Goal: Task Accomplishment & Management: Use online tool/utility

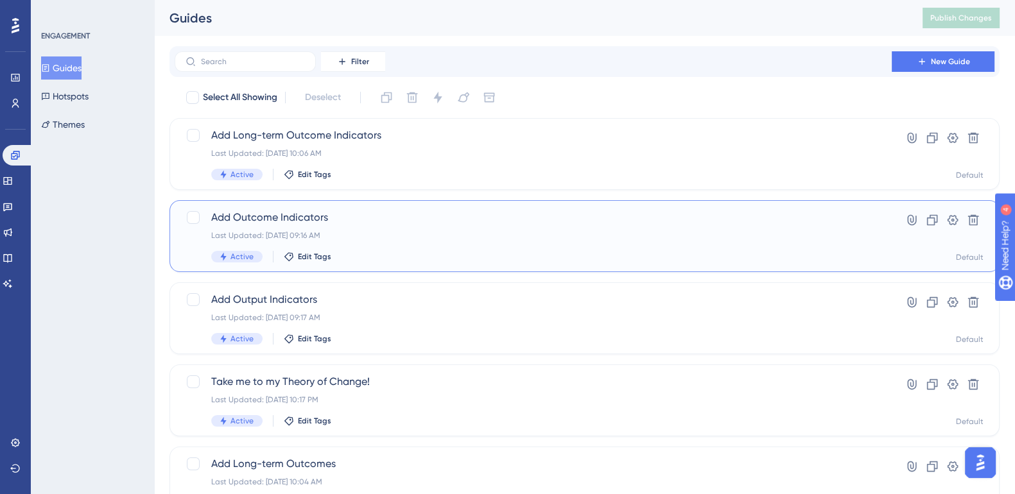
click at [282, 214] on span "Add Outcome Indicators" at bounding box center [533, 217] width 644 height 15
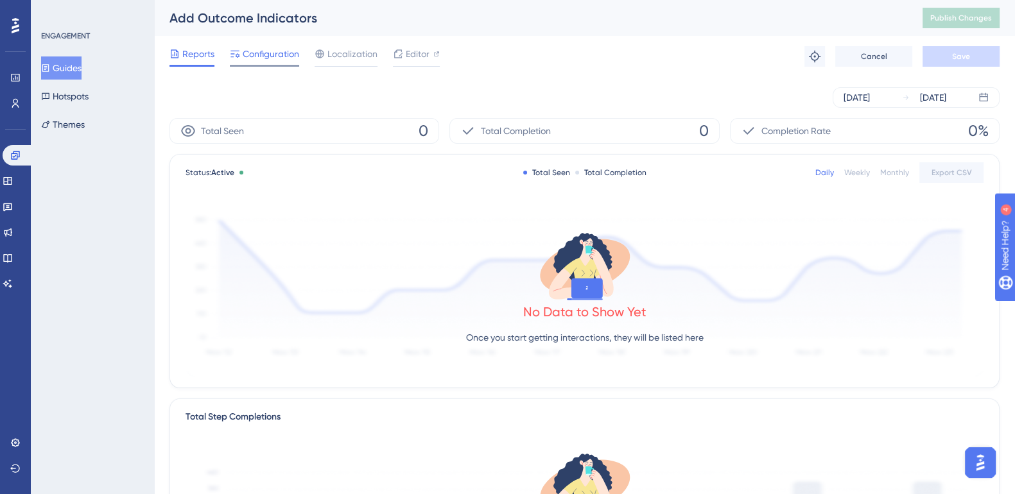
click at [286, 57] on span "Configuration" at bounding box center [271, 53] width 57 height 15
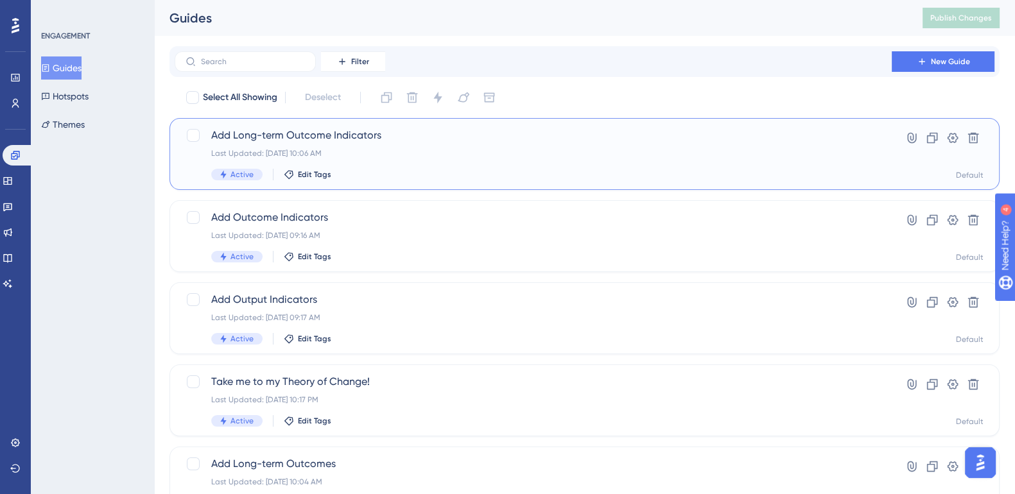
click at [366, 130] on span "Add Long-term Outcome Indicators" at bounding box center [533, 135] width 644 height 15
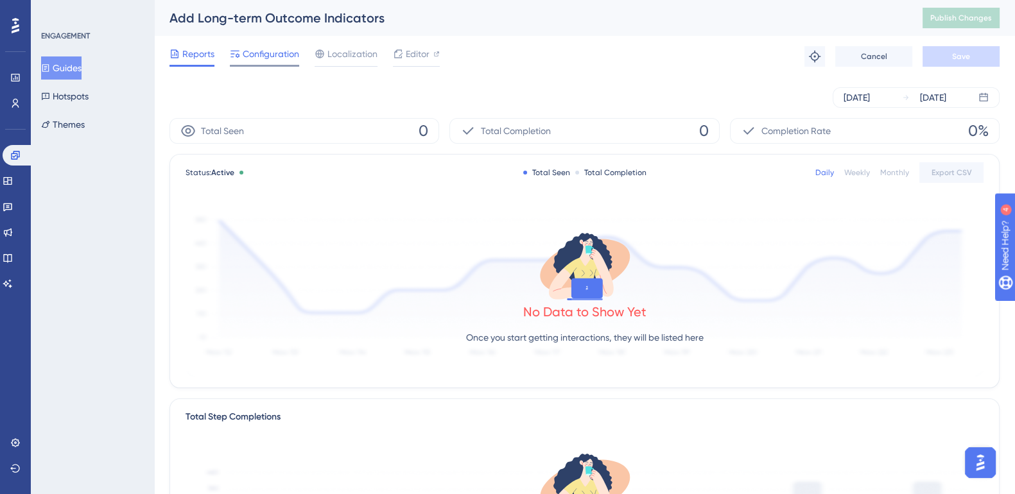
click at [279, 57] on span "Configuration" at bounding box center [271, 53] width 57 height 15
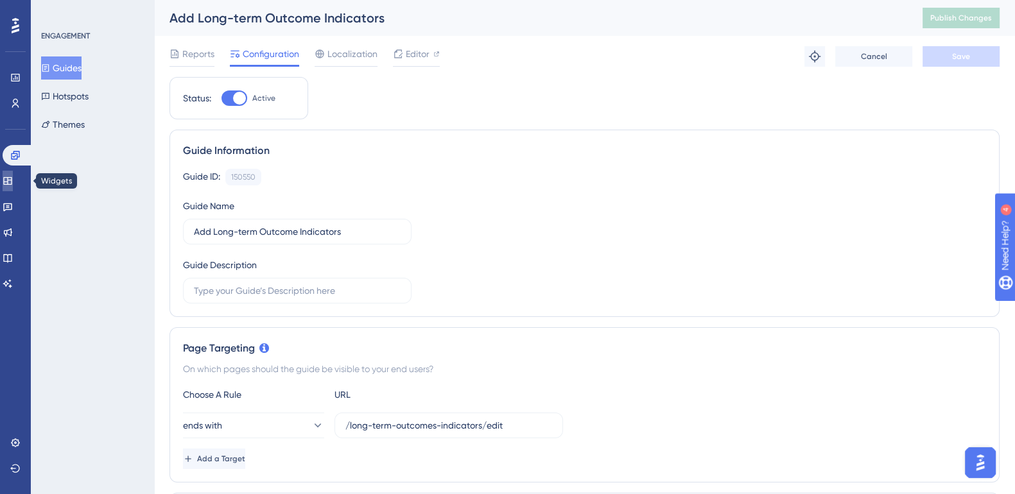
click at [12, 181] on icon at bounding box center [7, 181] width 8 height 8
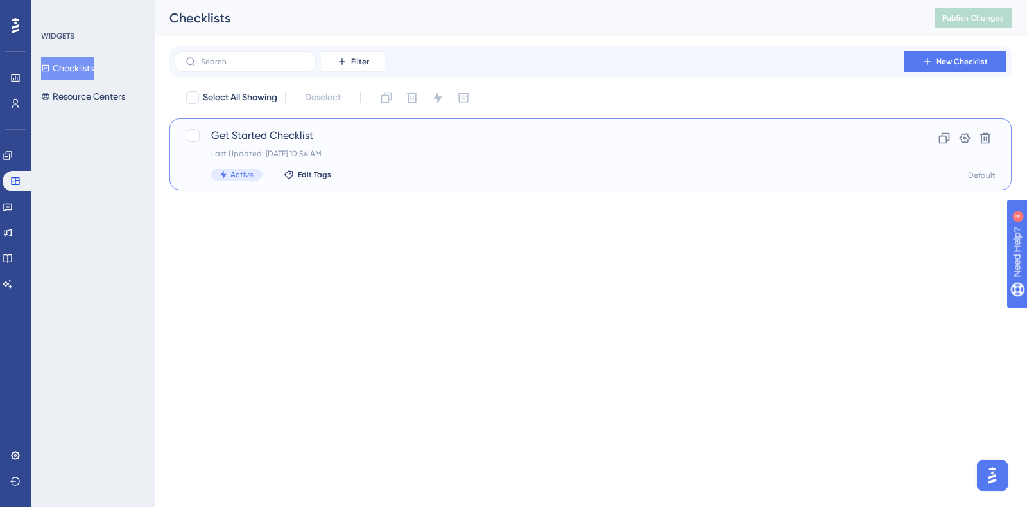
click at [277, 135] on span "Get Started Checklist" at bounding box center [539, 135] width 656 height 15
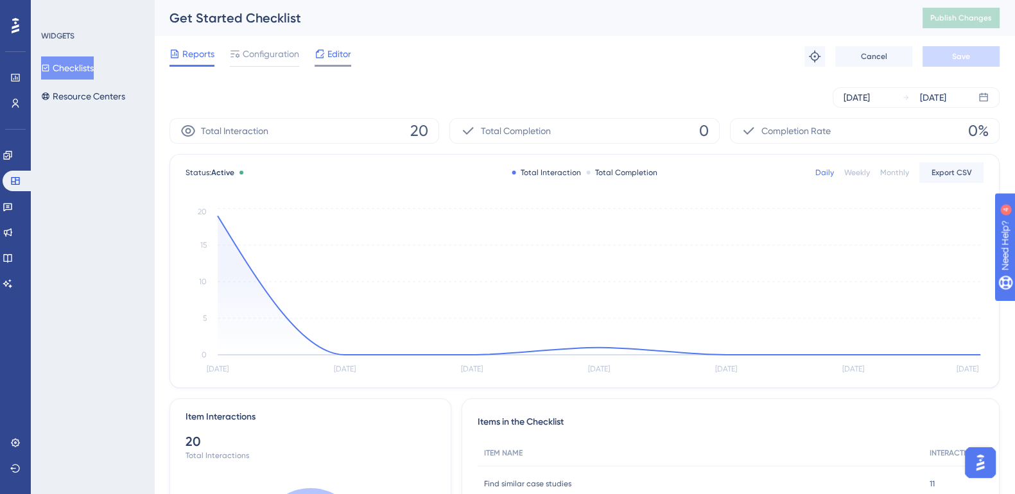
click at [337, 59] on span "Editor" at bounding box center [339, 53] width 24 height 15
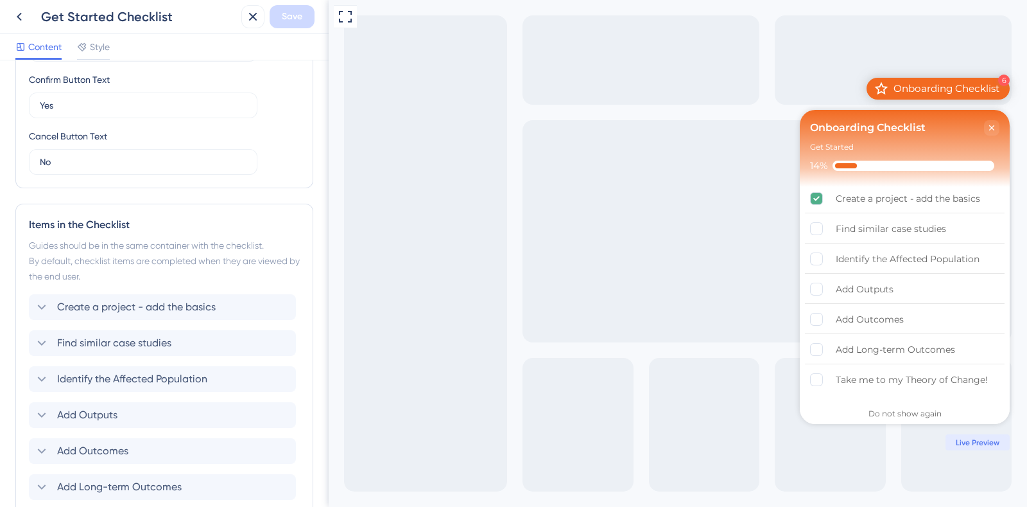
scroll to position [550, 0]
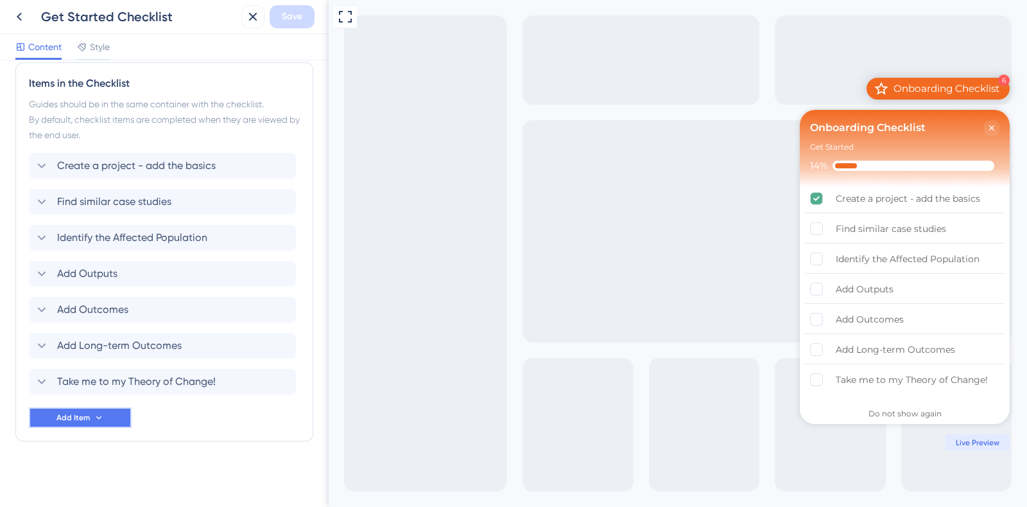
click at [85, 417] on span "Add Item" at bounding box center [73, 417] width 33 height 10
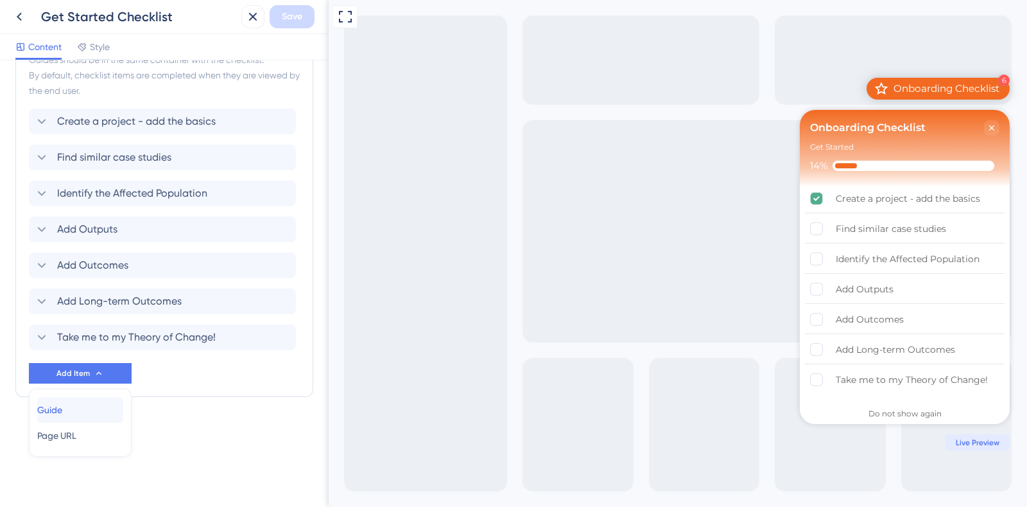
click at [62, 409] on span "Guide" at bounding box center [49, 409] width 25 height 15
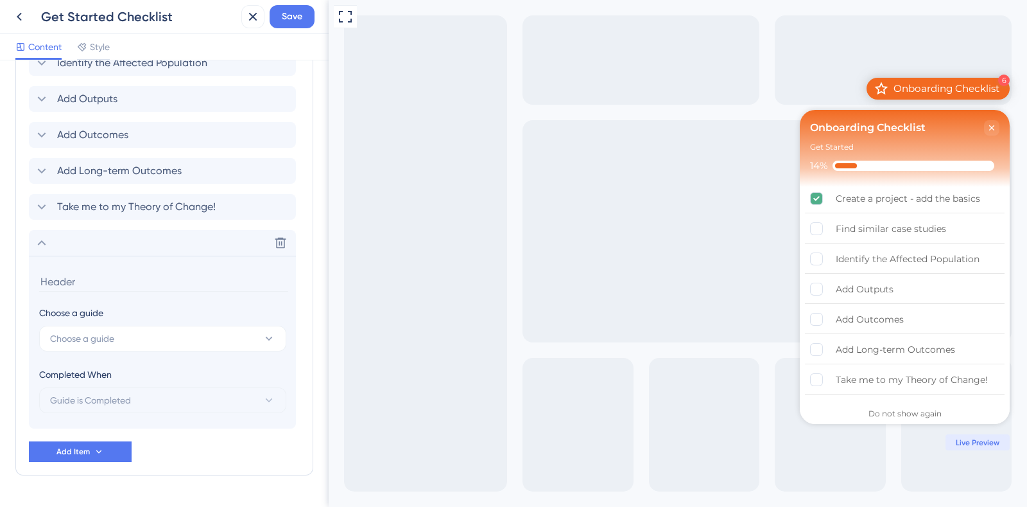
scroll to position [759, 0]
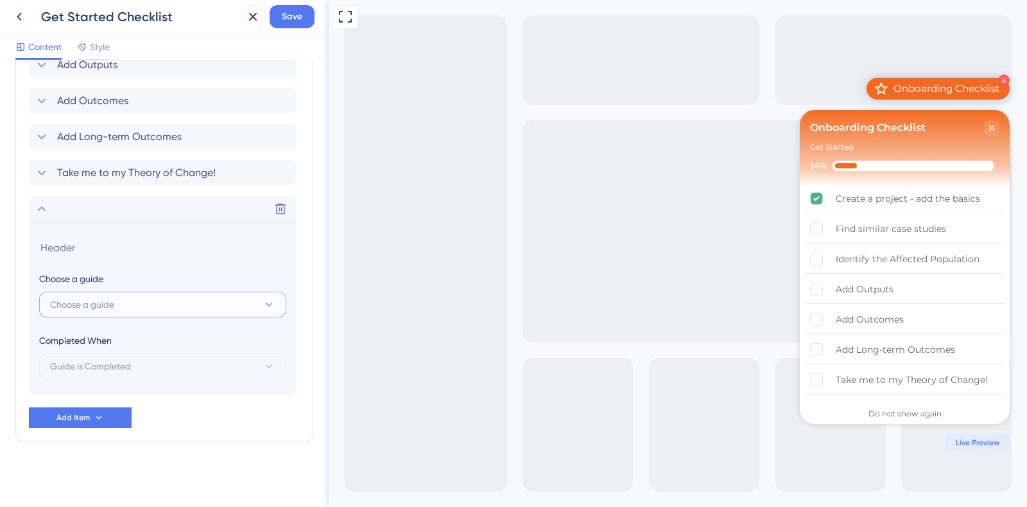
click at [110, 301] on span "Choose a guide" at bounding box center [82, 304] width 64 height 15
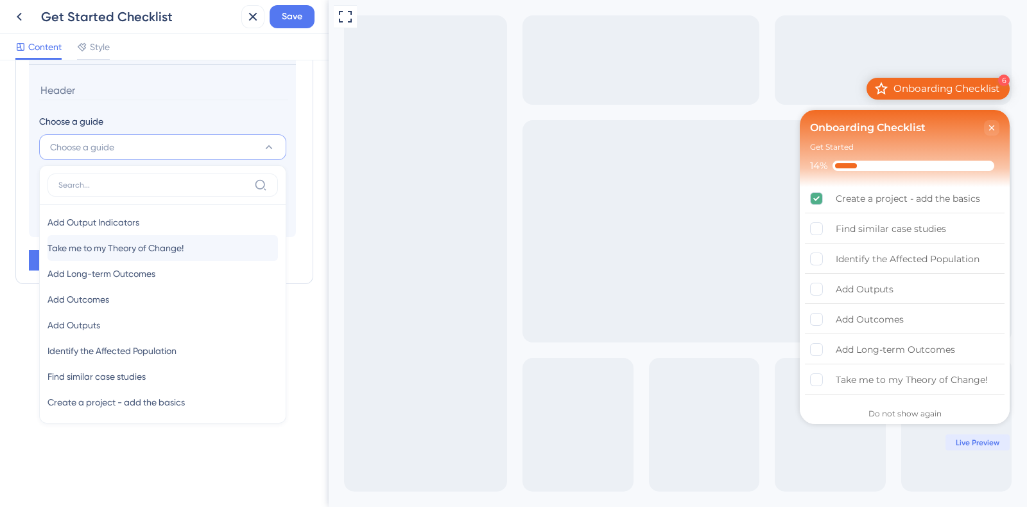
scroll to position [0, 0]
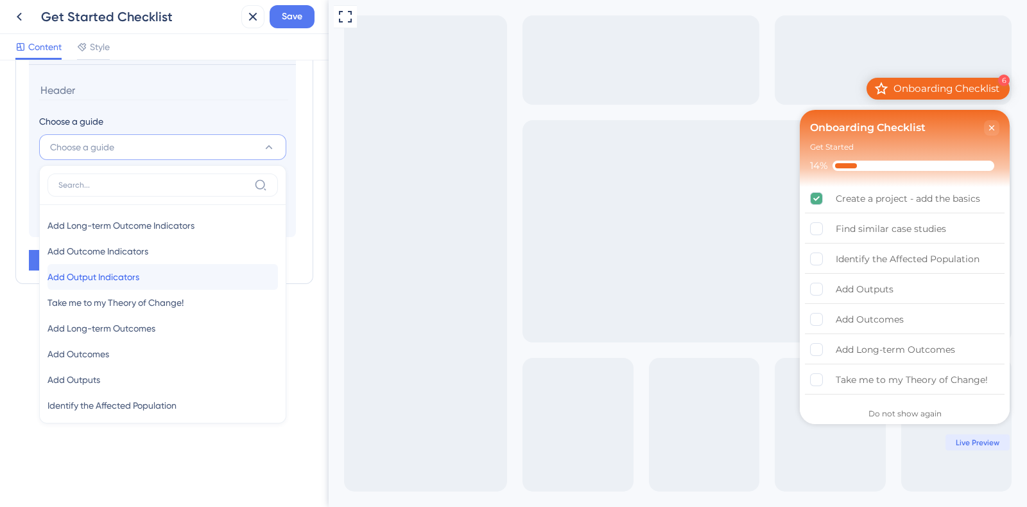
click at [117, 272] on span "Add Output Indicators" at bounding box center [94, 276] width 92 height 15
type input "Add Output Indicators"
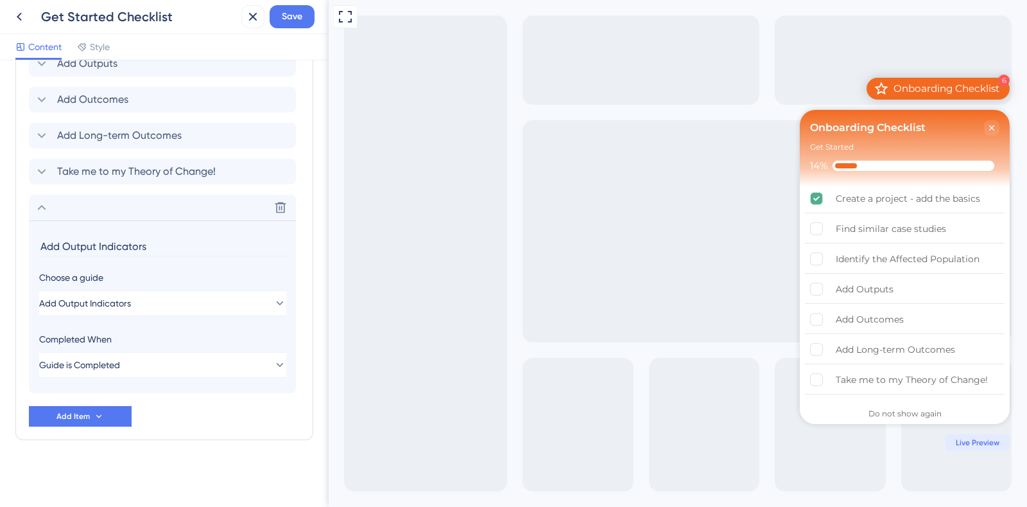
scroll to position [759, 0]
click at [97, 412] on icon at bounding box center [99, 417] width 10 height 10
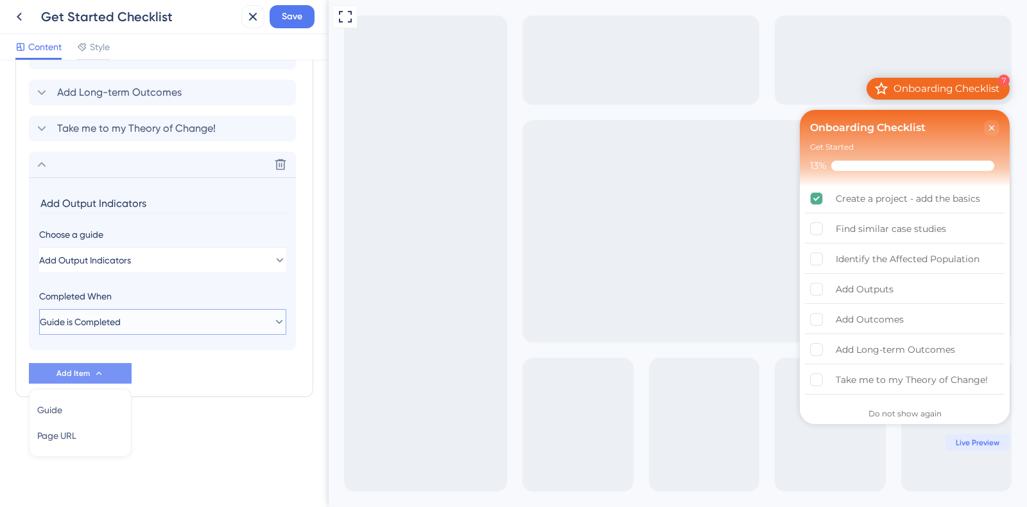
click at [139, 315] on button "Guide is Completed" at bounding box center [162, 322] width 247 height 26
click at [205, 457] on div "Checklist Header Title Onboarding Checklist Subtitle Get Started Functions Prog…" at bounding box center [164, 283] width 329 height 446
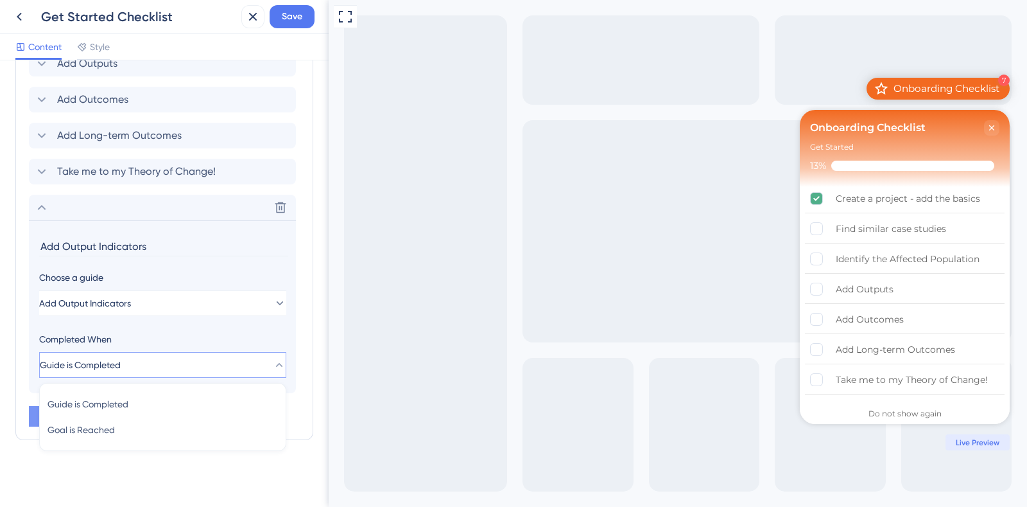
scroll to position [759, 0]
click at [403, 367] on div "Full Screen Preview 7 Onboarding Checklist Onboarding Checklist Get Started 13%…" at bounding box center [678, 253] width 699 height 507
click at [301, 16] on span "Save" at bounding box center [292, 16] width 21 height 15
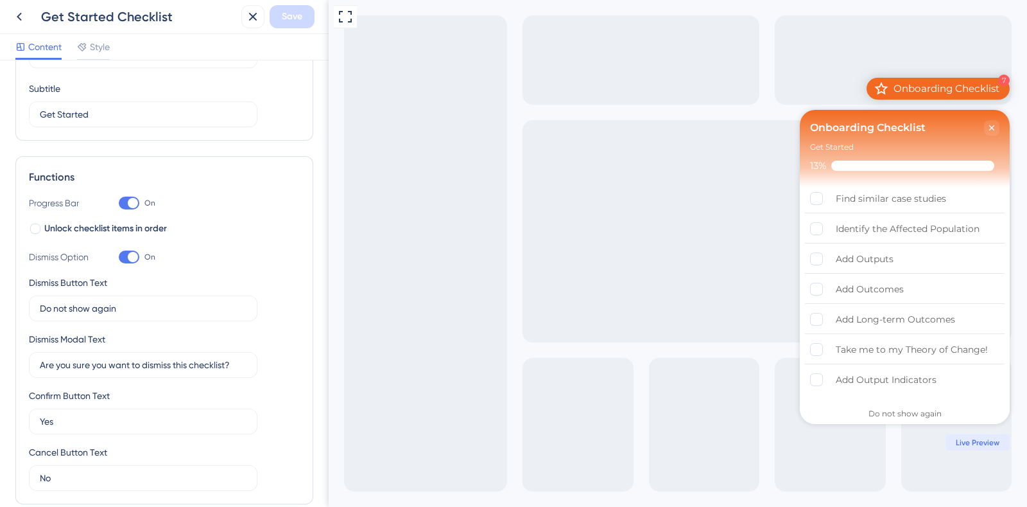
scroll to position [0, 0]
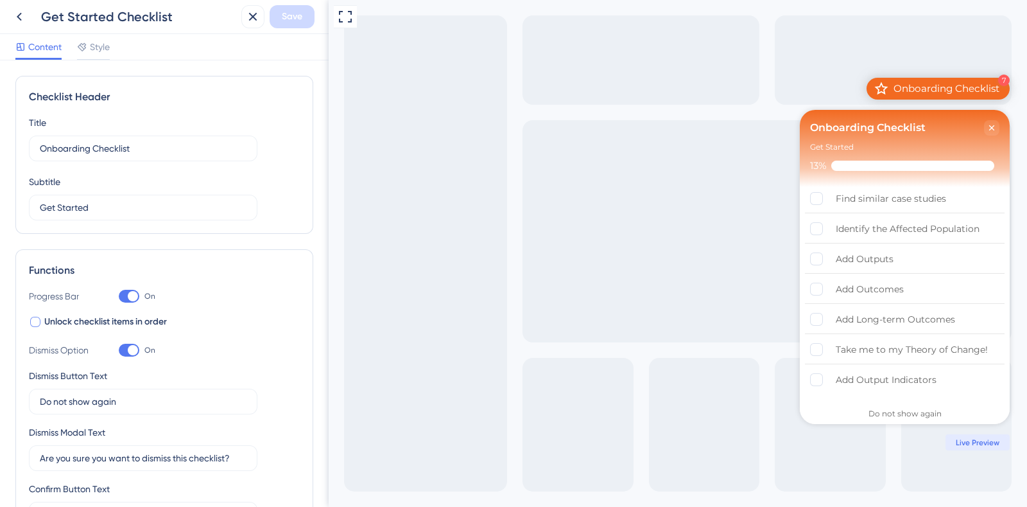
click at [32, 323] on div at bounding box center [35, 322] width 10 height 10
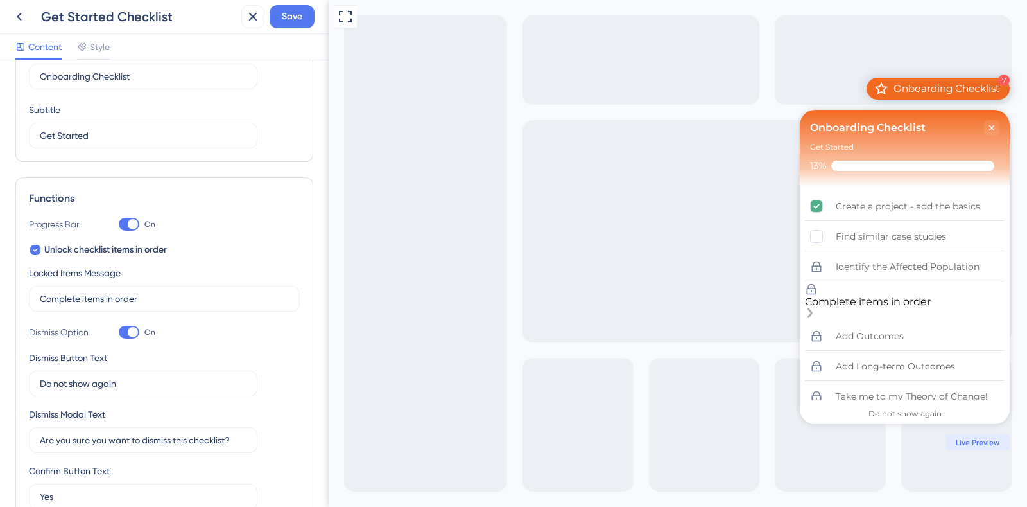
scroll to position [38, 0]
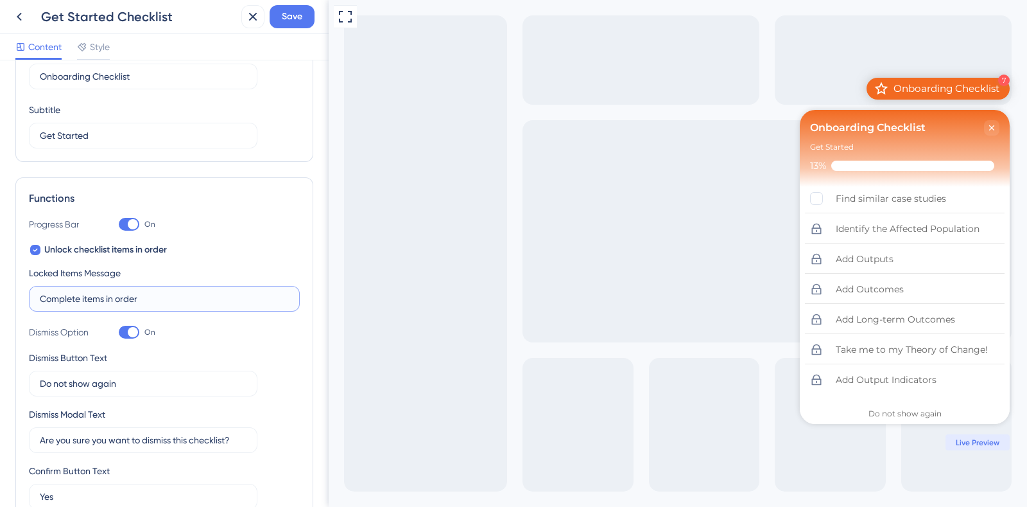
click at [146, 296] on input "Complete items in order" at bounding box center [164, 299] width 249 height 14
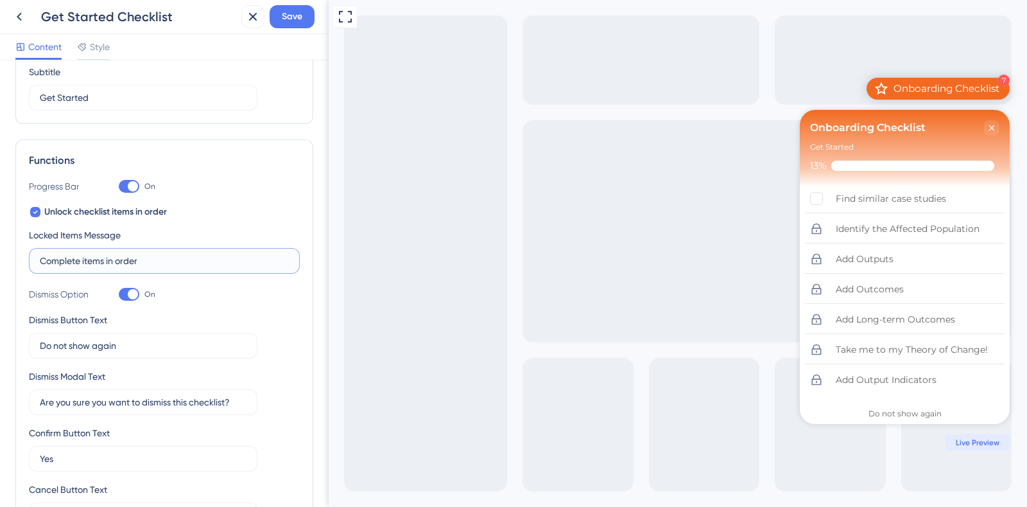
scroll to position [107, 0]
click at [39, 214] on div at bounding box center [35, 214] width 10 height 10
checkbox input "false"
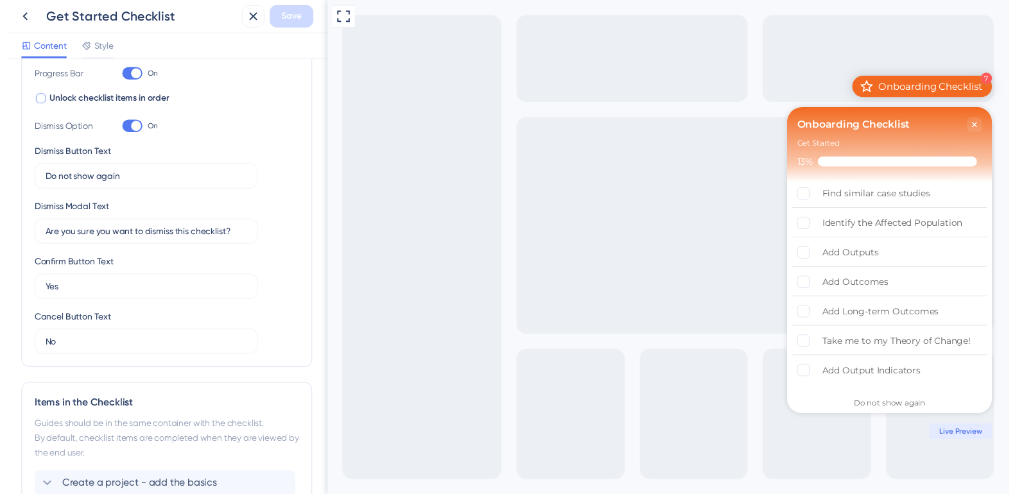
scroll to position [239, 0]
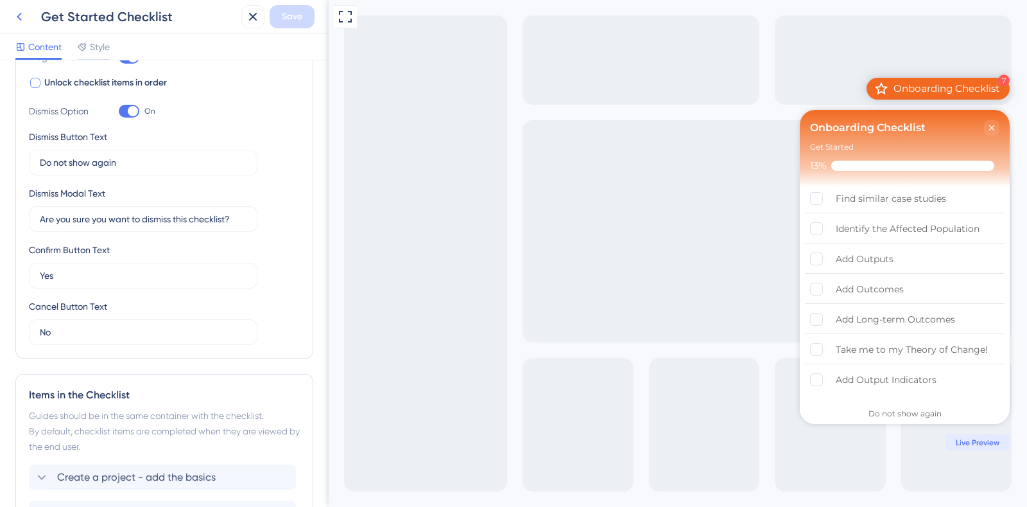
click at [19, 12] on icon at bounding box center [19, 16] width 15 height 15
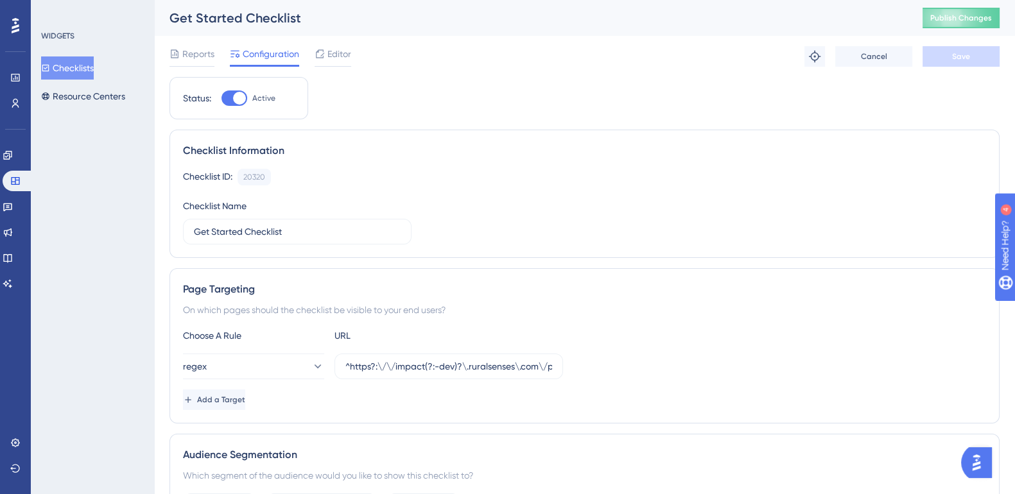
click at [12, 25] on icon at bounding box center [16, 25] width 8 height 17
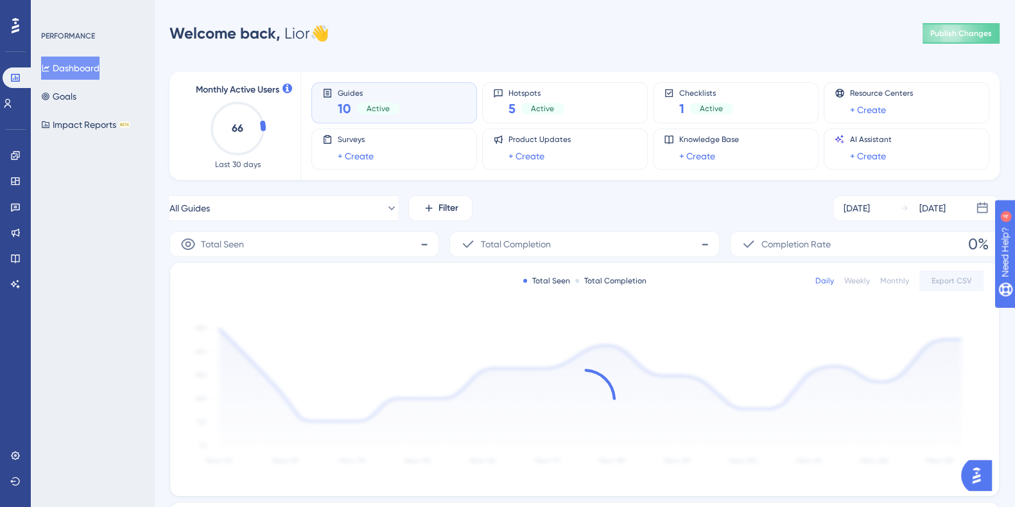
click at [982, 478] on img "Open AI Assistant Launcher" at bounding box center [976, 475] width 23 height 23
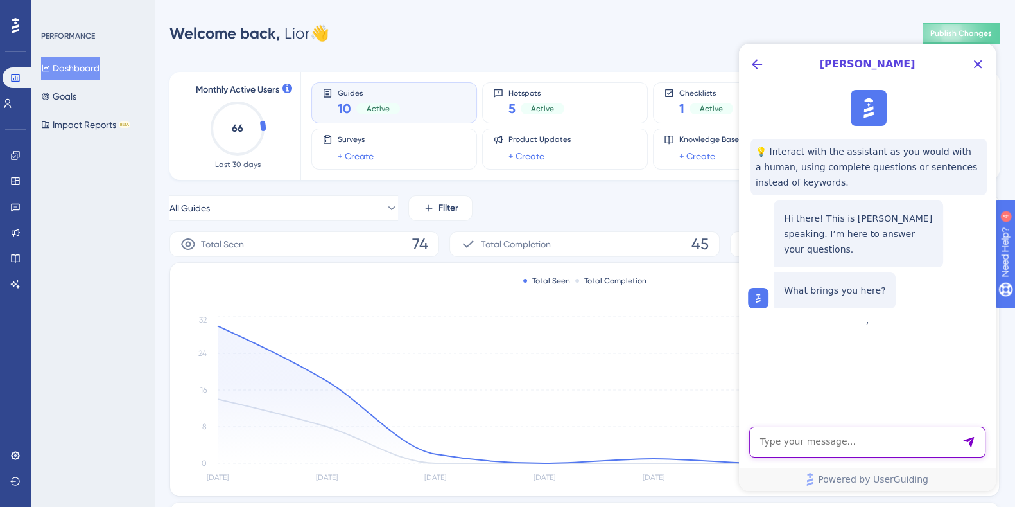
click at [848, 442] on textarea "AI Assistant Text Input" at bounding box center [867, 441] width 236 height 31
type textarea "in checklist - is it possible to add unlock condition fir each item?"
